Goal: Transaction & Acquisition: Download file/media

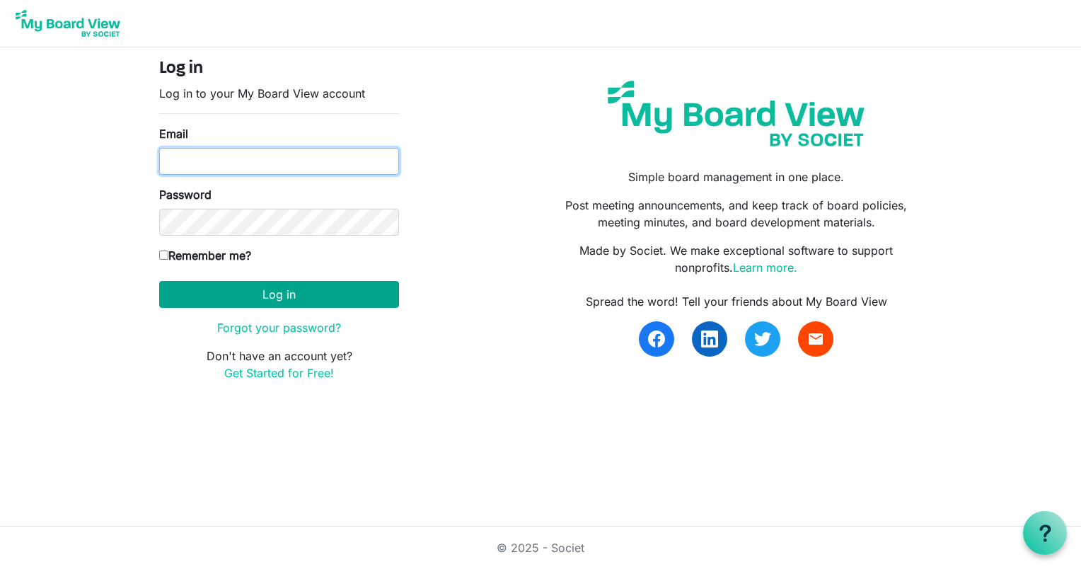
type input "amahoney1@yahoo.com"
click at [310, 285] on button "Log in" at bounding box center [279, 294] width 240 height 27
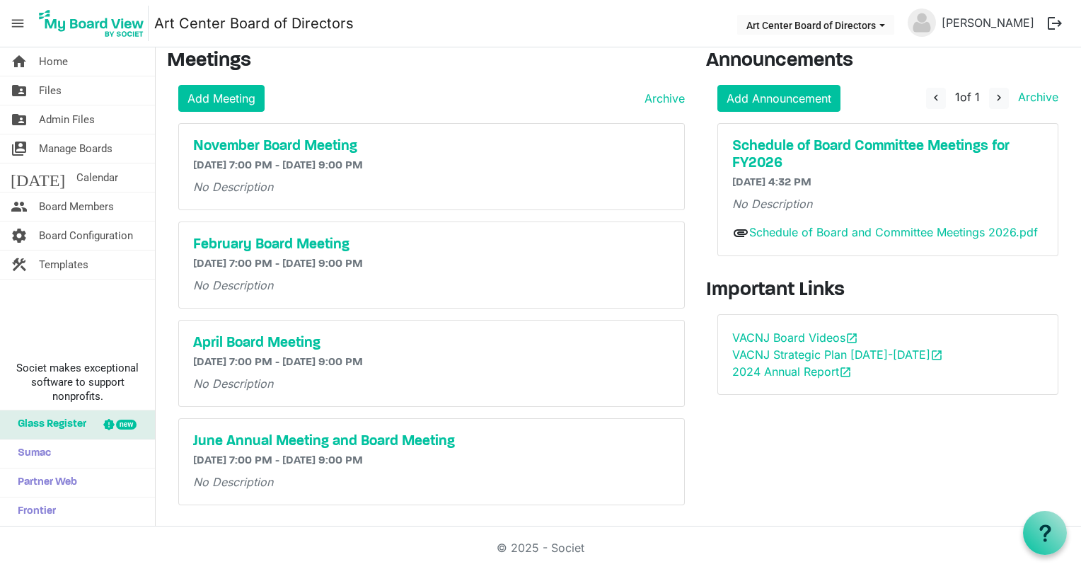
scroll to position [9, 0]
click at [51, 88] on span "Files" at bounding box center [50, 90] width 23 height 28
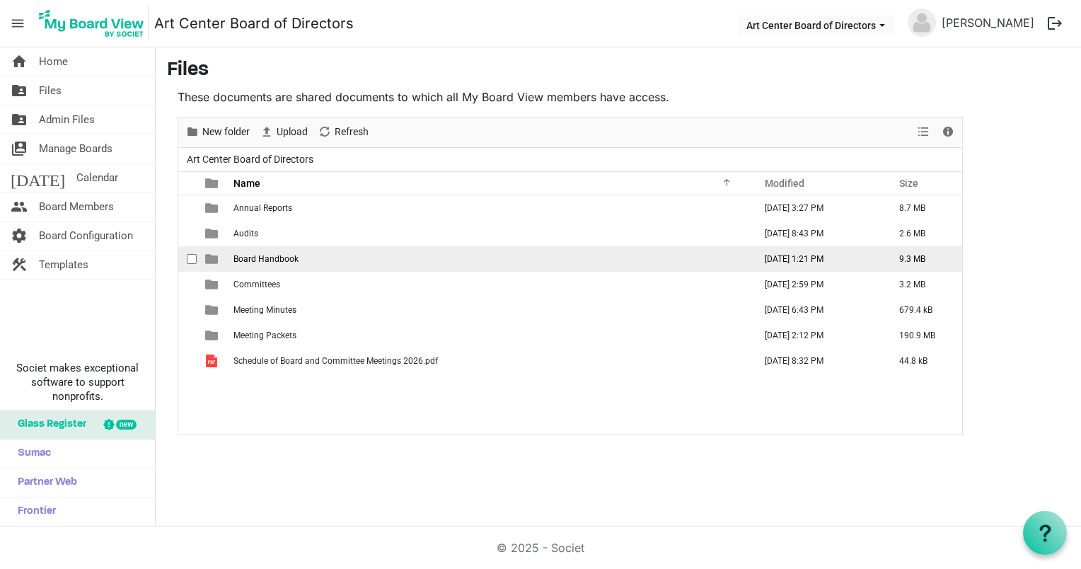
click at [207, 261] on span "is template cell column header type" at bounding box center [211, 259] width 13 height 13
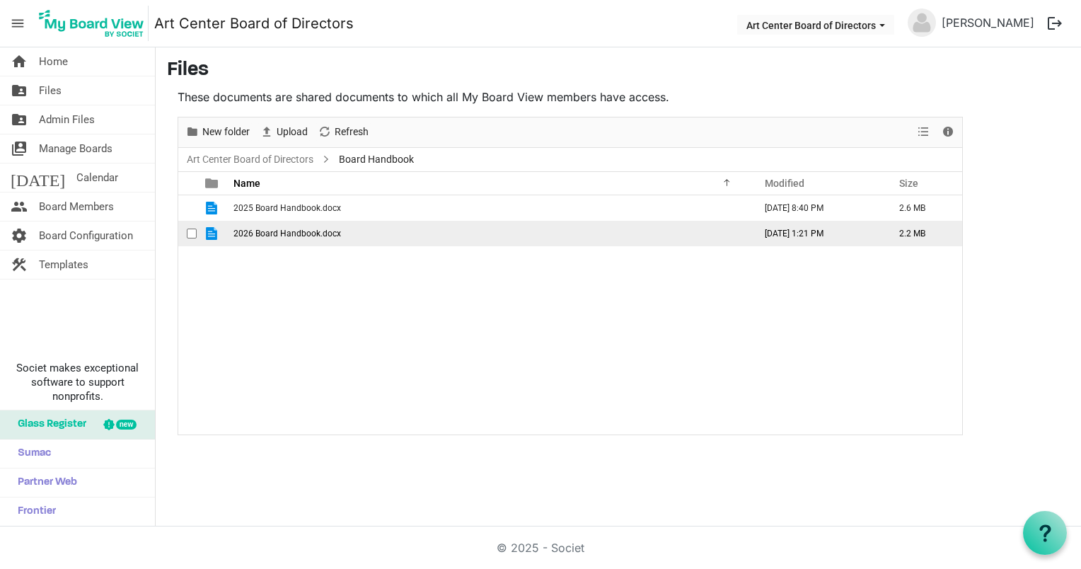
click at [263, 229] on span "2026 Board Handbook.docx" at bounding box center [288, 234] width 108 height 10
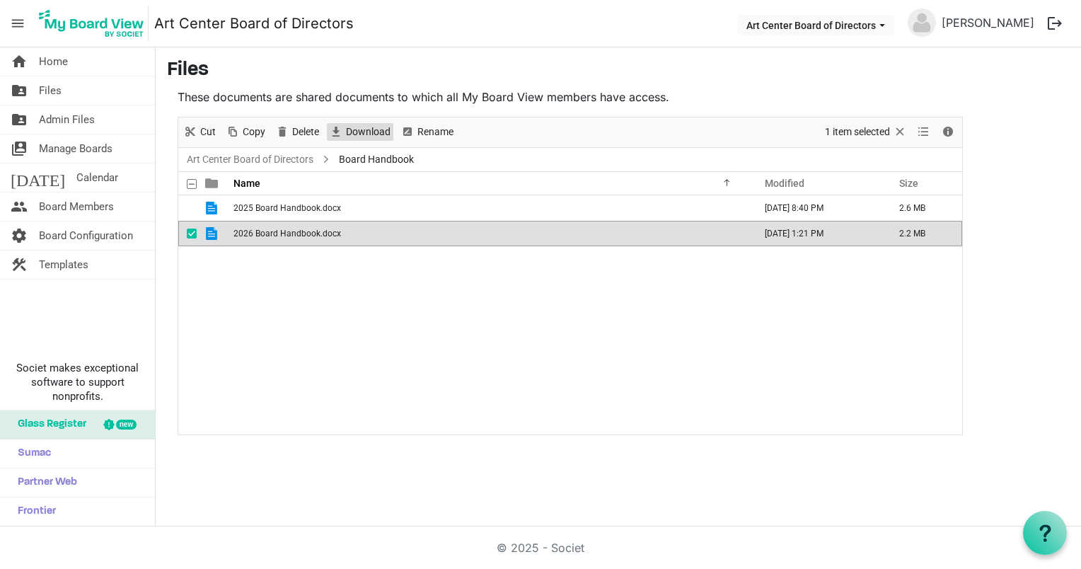
click at [375, 127] on span "Download" at bounding box center [368, 132] width 47 height 18
click at [50, 84] on span "Files" at bounding box center [50, 90] width 23 height 28
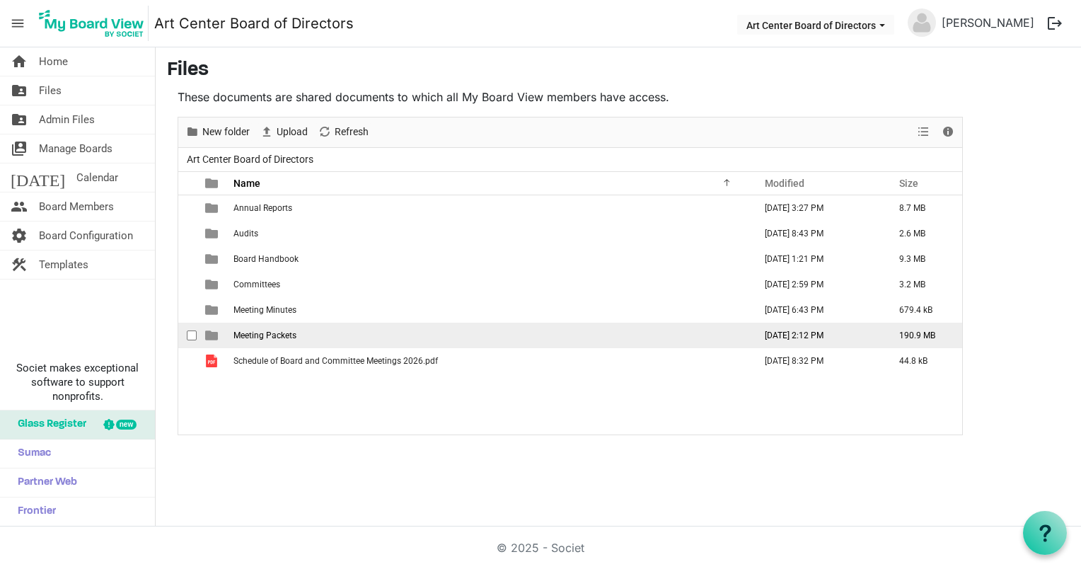
click at [278, 326] on td "Meeting Packets" at bounding box center [489, 335] width 521 height 25
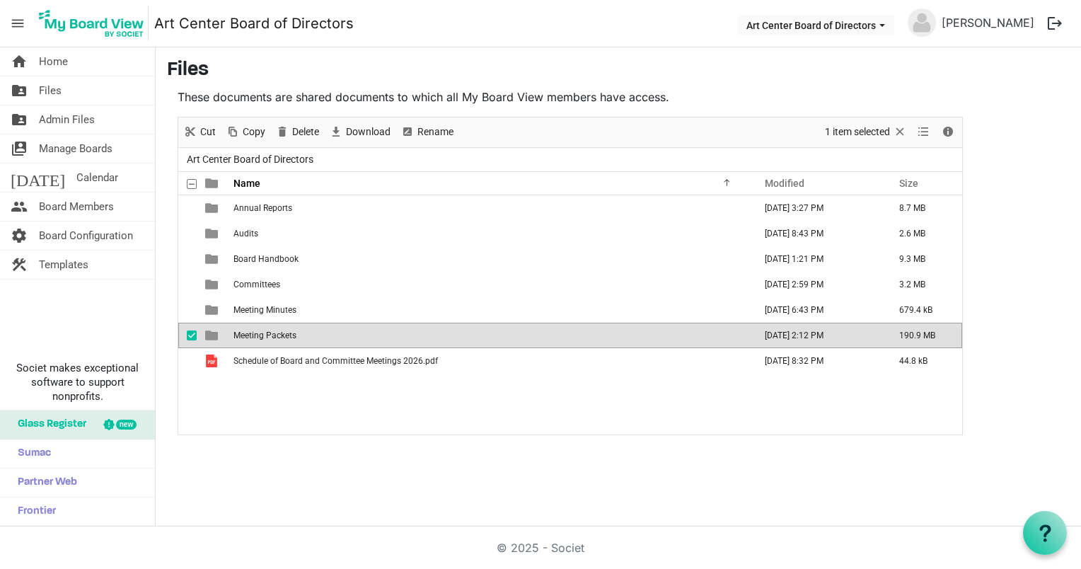
click at [278, 326] on td "Meeting Packets" at bounding box center [489, 335] width 521 height 25
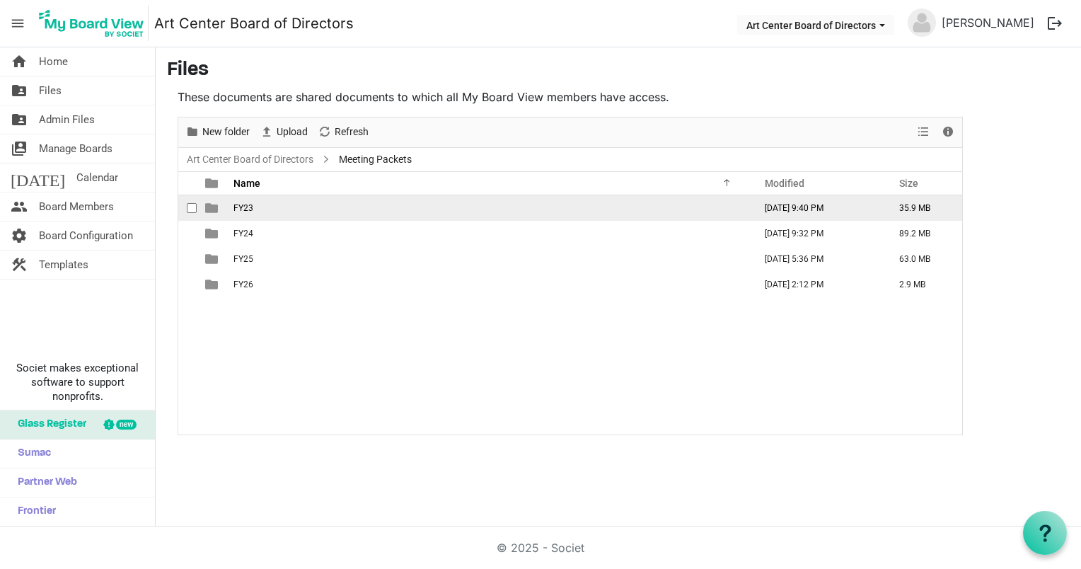
click at [249, 203] on span "FY23" at bounding box center [244, 208] width 20 height 10
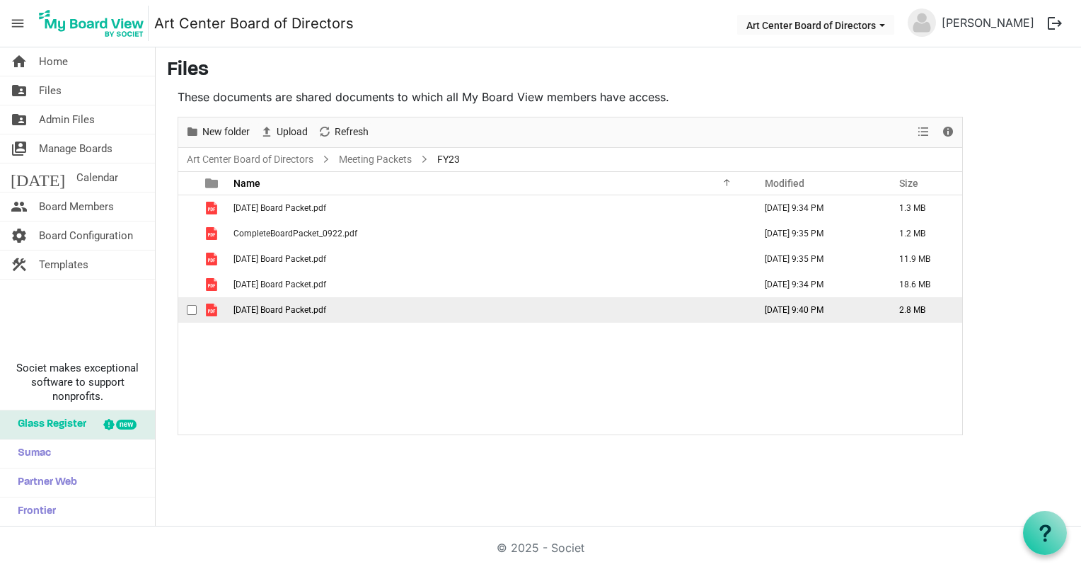
click at [306, 305] on span "November 2022 Board Packet.pdf" at bounding box center [280, 310] width 93 height 10
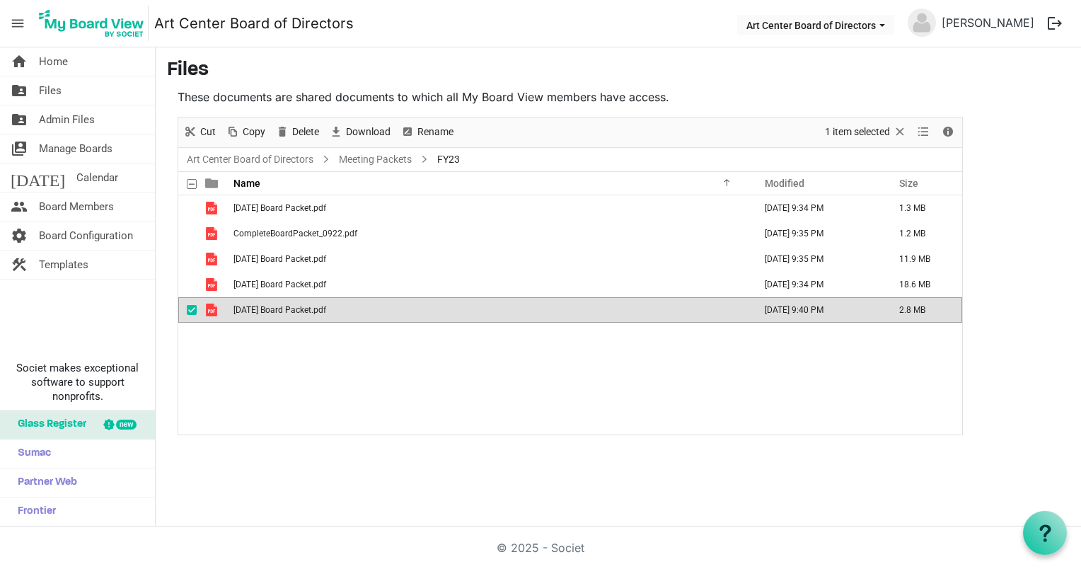
click at [306, 305] on span "November 2022 Board Packet.pdf" at bounding box center [280, 310] width 93 height 10
click at [306, 310] on span "November 2022 Board Packet.pdf" at bounding box center [280, 310] width 93 height 10
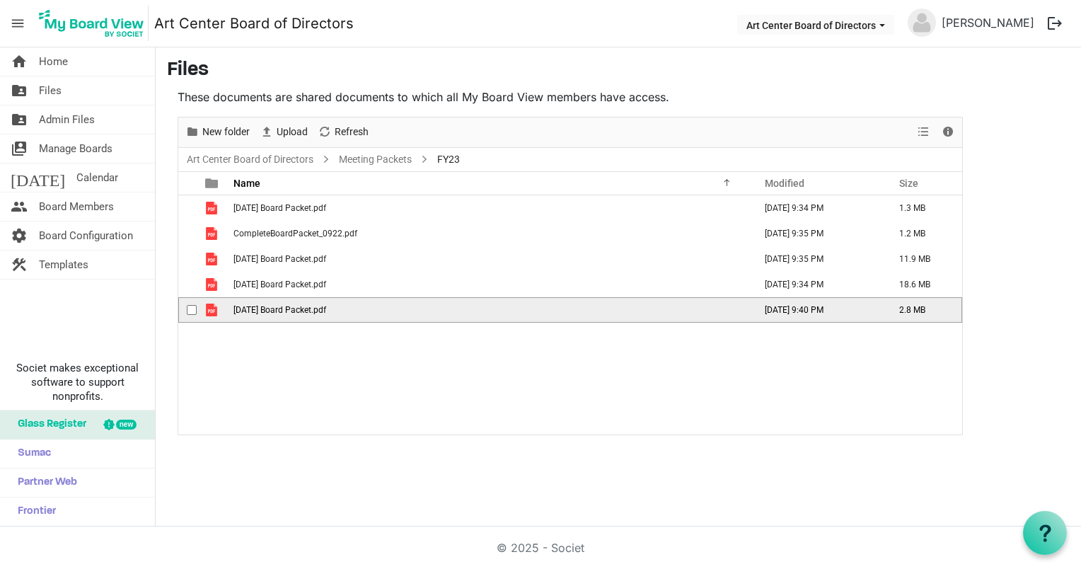
click at [306, 310] on span "November 2022 Board Packet.pdf" at bounding box center [280, 310] width 93 height 10
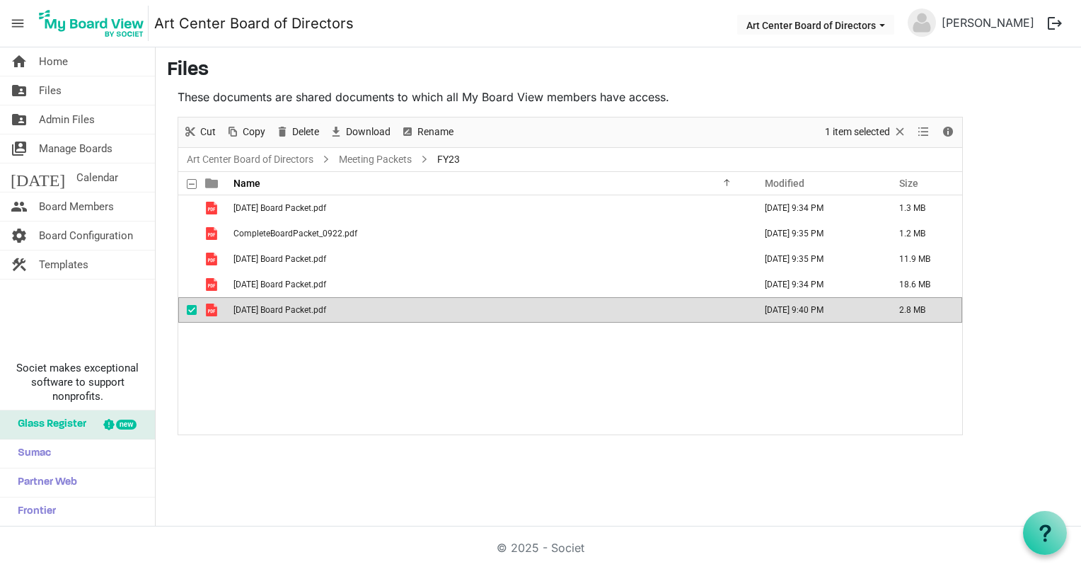
click at [306, 310] on span "November 2022 Board Packet.pdf" at bounding box center [280, 310] width 93 height 10
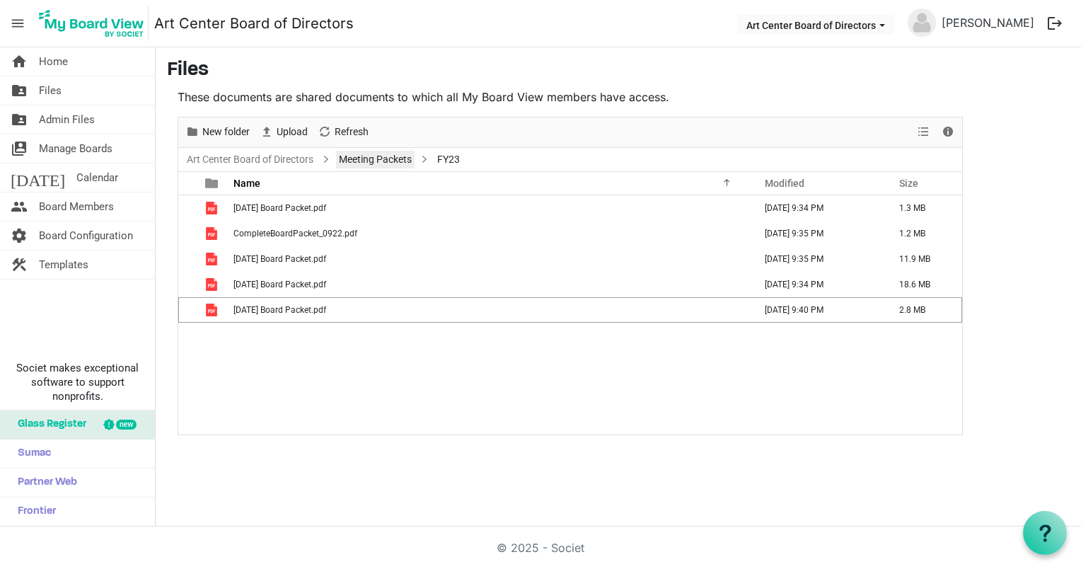
click at [389, 156] on link "Meeting Packets" at bounding box center [375, 160] width 79 height 18
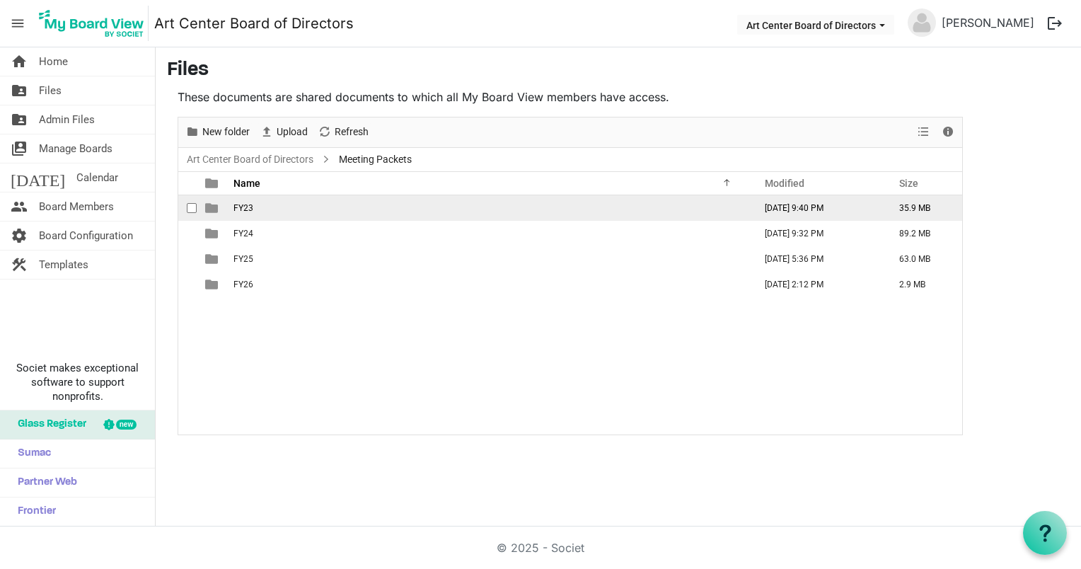
click at [243, 204] on span "FY23" at bounding box center [244, 208] width 20 height 10
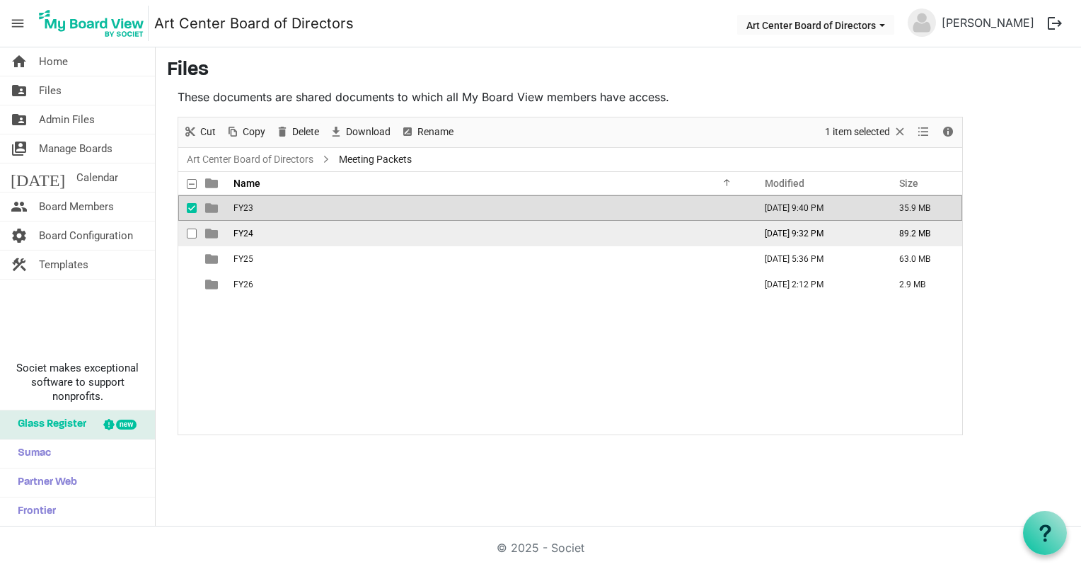
click at [243, 229] on span "FY24" at bounding box center [244, 234] width 20 height 10
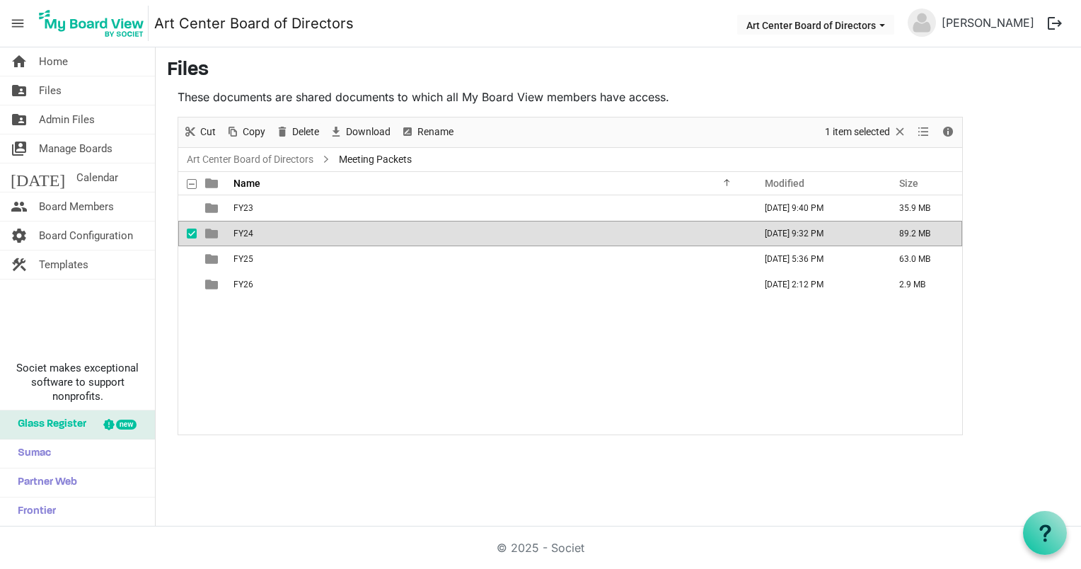
click at [243, 229] on span "FY24" at bounding box center [244, 234] width 20 height 10
